Goal: Transaction & Acquisition: Purchase product/service

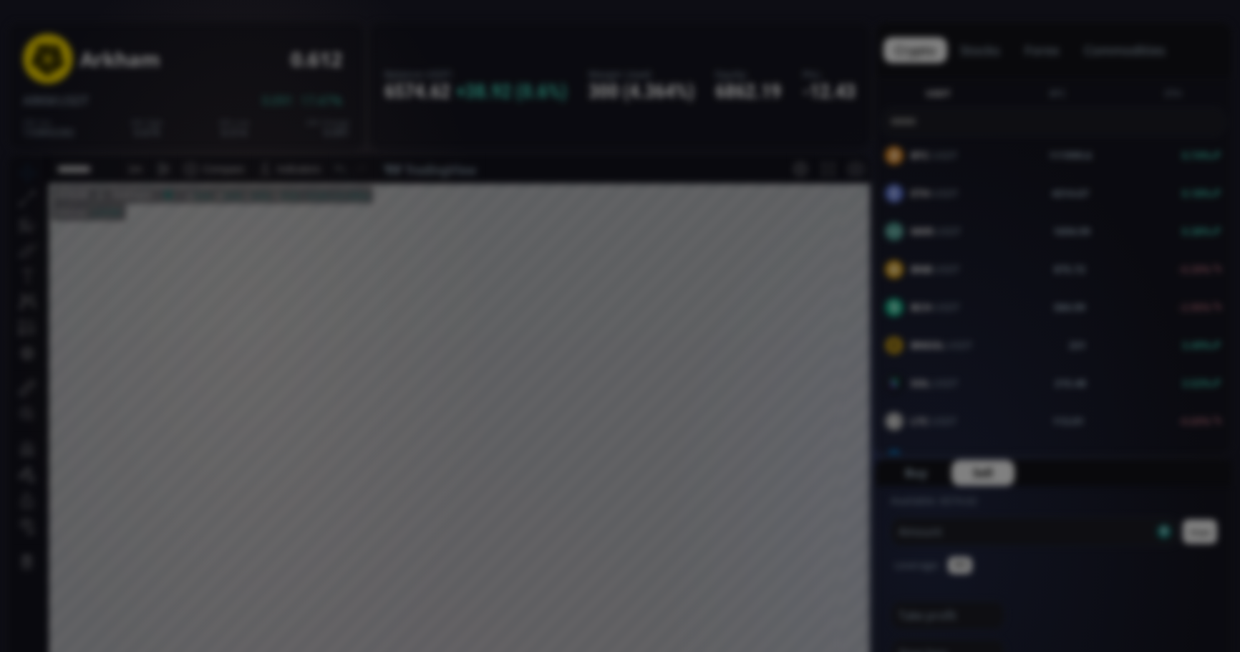
scroll to position [1217, 0]
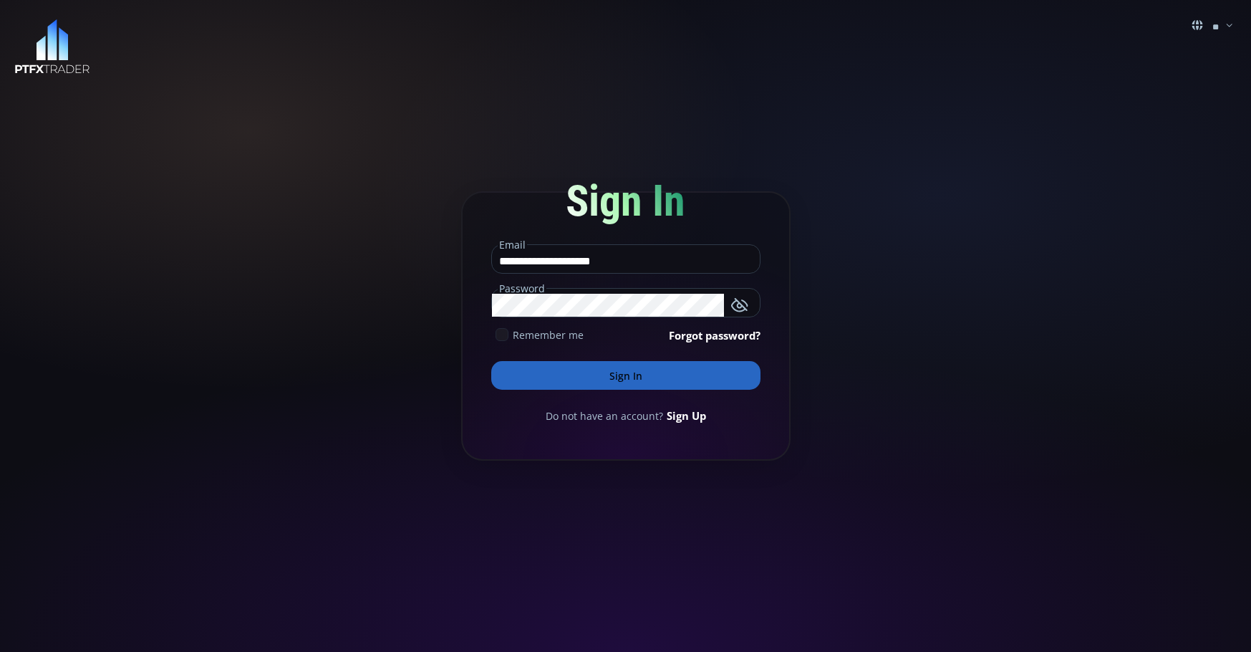
click at [594, 367] on button "Sign In" at bounding box center [625, 375] width 269 height 29
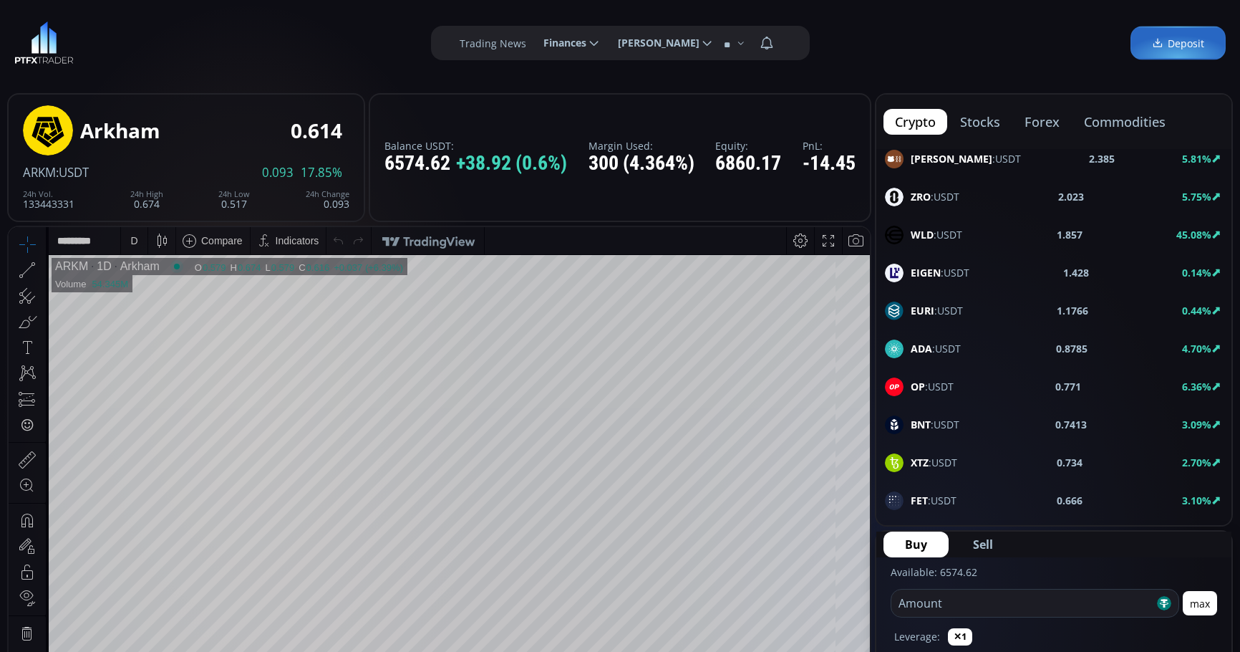
scroll to position [859, 0]
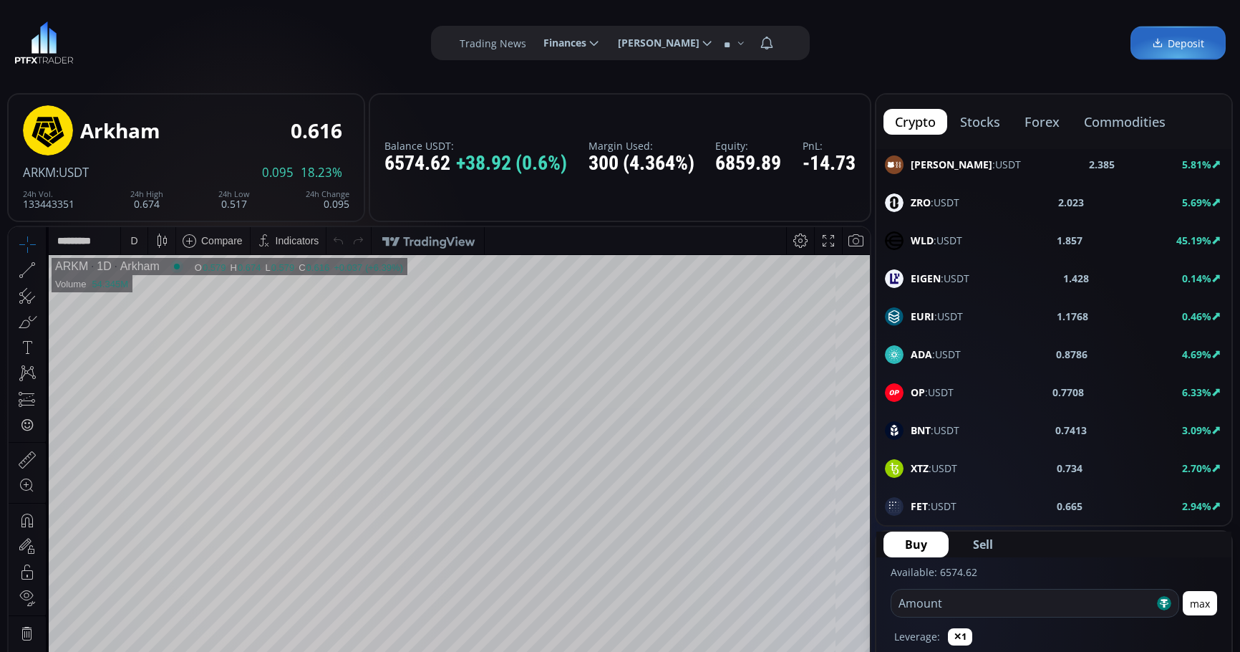
click at [942, 249] on div "WLD :USDT" at bounding box center [923, 240] width 77 height 19
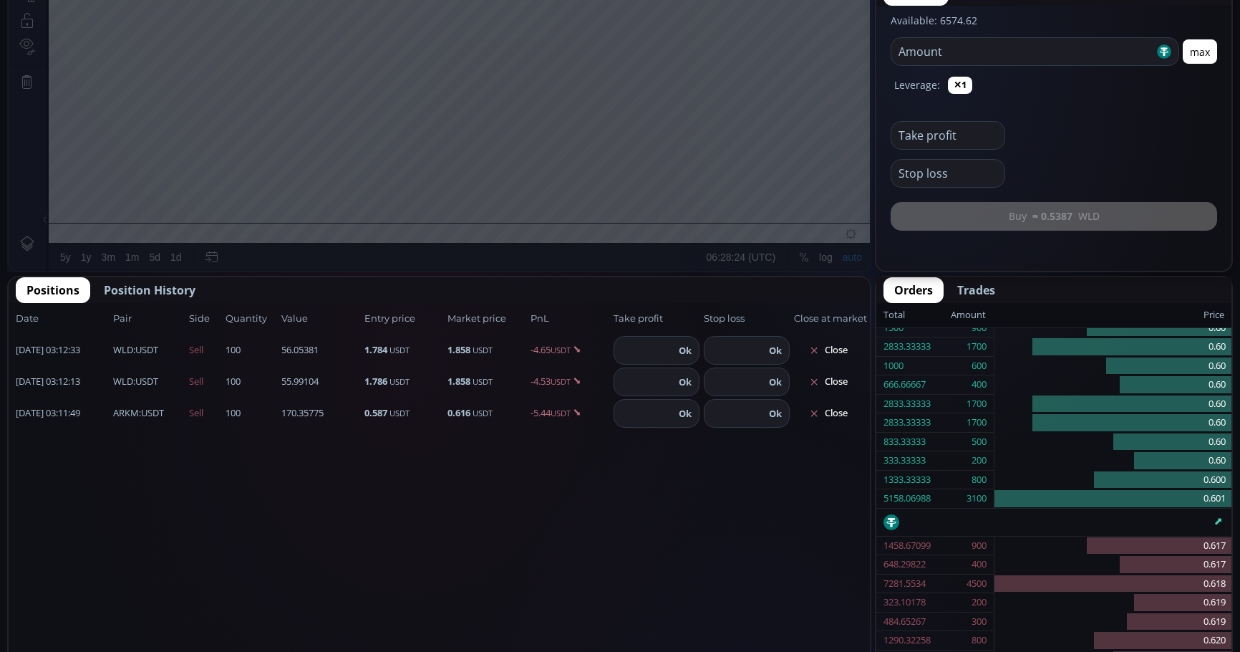
scroll to position [644, 0]
